Goal: Task Accomplishment & Management: Manage account settings

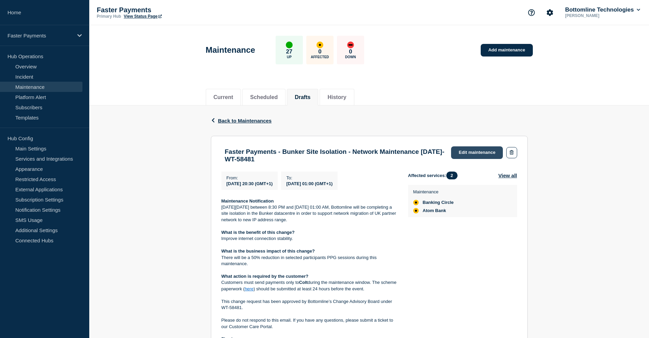
click at [475, 152] on link "Edit maintenance" at bounding box center [477, 152] width 52 height 13
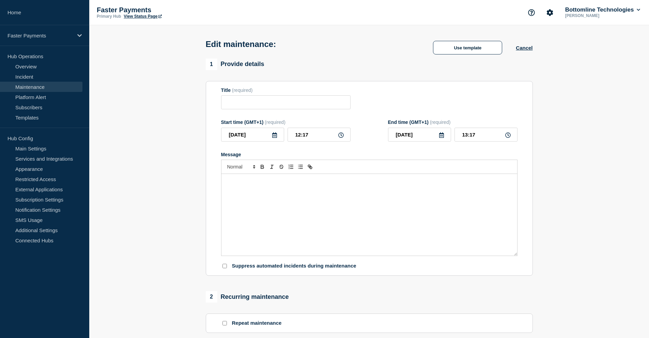
type input "Faster Payments - Bunker Site Isolation - Network Maintenance [DATE]- WT-58481"
type input "[DATE]"
type input "20:30"
type input "[DATE]"
type input "01:00"
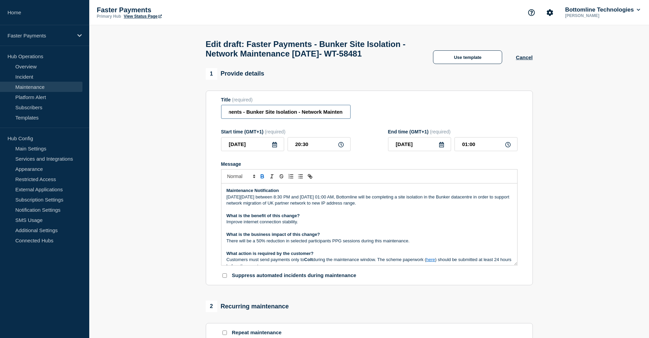
scroll to position [0, 98]
drag, startPoint x: 323, startPoint y: 127, endPoint x: 344, endPoint y: 127, distance: 20.1
click at [344, 119] on input "Faster Payments - Bunker Site Isolation - Network Maintenance [DATE]- WT-58481" at bounding box center [285, 112] width 129 height 14
click at [306, 119] on input "Faster Payments - Bunker Site Isolation - Network Maintenance [DATE]- WT-58481" at bounding box center [285, 112] width 129 height 14
click at [286, 119] on input "Faster Payments - Bunker Site Isolation - Network Maintenance [DATE]- WT-58481" at bounding box center [285, 112] width 129 height 14
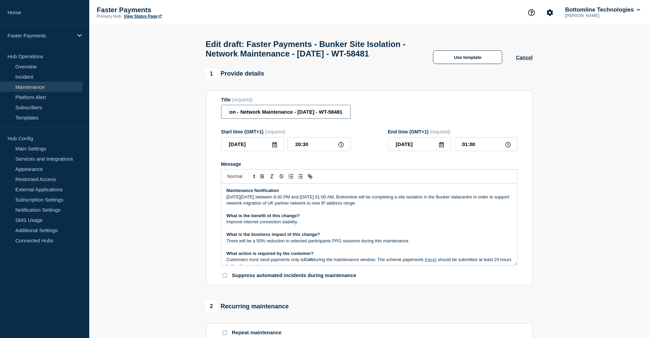
type input "Faster Payments - Bunker Site Isolation - Network Maintenance - [DATE] - WT-584…"
click at [454, 207] on p "[DATE][DATE] between 8:30 PM and [DATE] 01:00 AM, Bottomline will be completing…" at bounding box center [368, 200] width 285 height 13
click at [314, 194] on p "Maintenance Notification" at bounding box center [368, 191] width 285 height 6
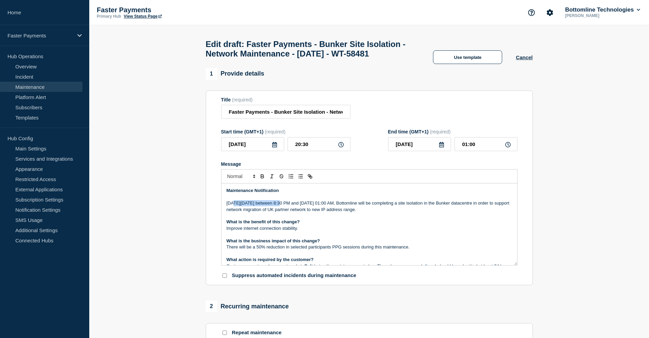
drag, startPoint x: 234, startPoint y: 217, endPoint x: 276, endPoint y: 216, distance: 42.6
click at [276, 213] on p "[DATE][DATE] between 8:30 PM and [DATE] 01:00 AM, Bottomline will be completing…" at bounding box center [368, 206] width 285 height 13
click at [354, 219] on p "Message" at bounding box center [368, 216] width 285 height 6
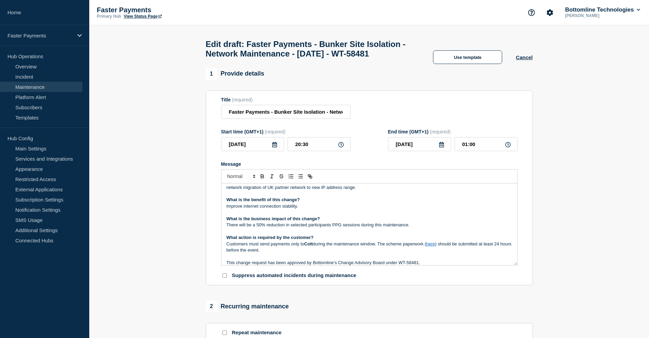
scroll to position [34, 0]
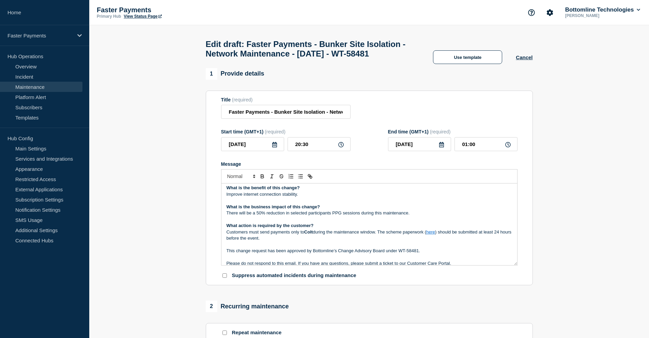
click at [435, 235] on link "here" at bounding box center [430, 232] width 9 height 5
click at [430, 249] on link "[URL][DOMAIN_NAME]" at bounding box center [416, 244] width 47 height 9
click at [299, 216] on p "There will be a 50% reduction in selected participants PPG sessions during this…" at bounding box center [368, 213] width 285 height 6
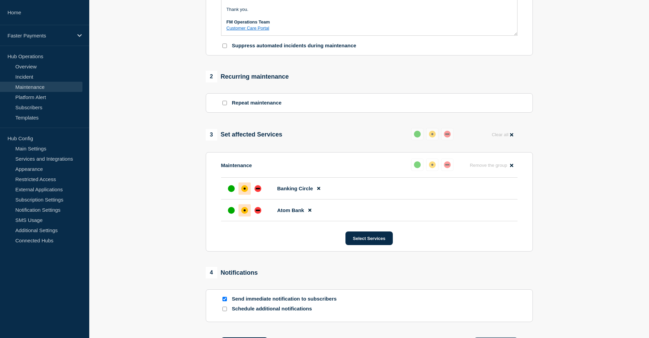
scroll to position [272, 0]
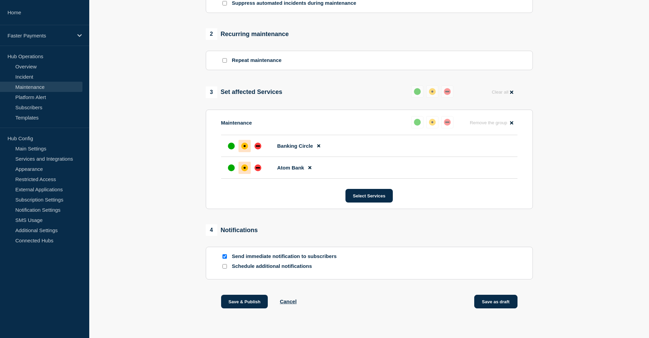
drag, startPoint x: 496, startPoint y: 318, endPoint x: 492, endPoint y: 317, distance: 4.1
click at [496, 308] on button "Save as draft" at bounding box center [495, 302] width 43 height 14
